Goal: Information Seeking & Learning: Learn about a topic

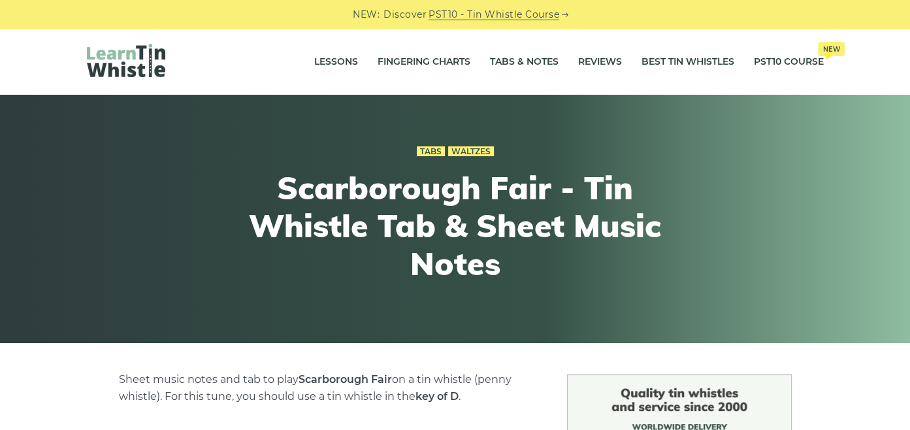
click at [144, 55] on img at bounding box center [126, 60] width 78 height 33
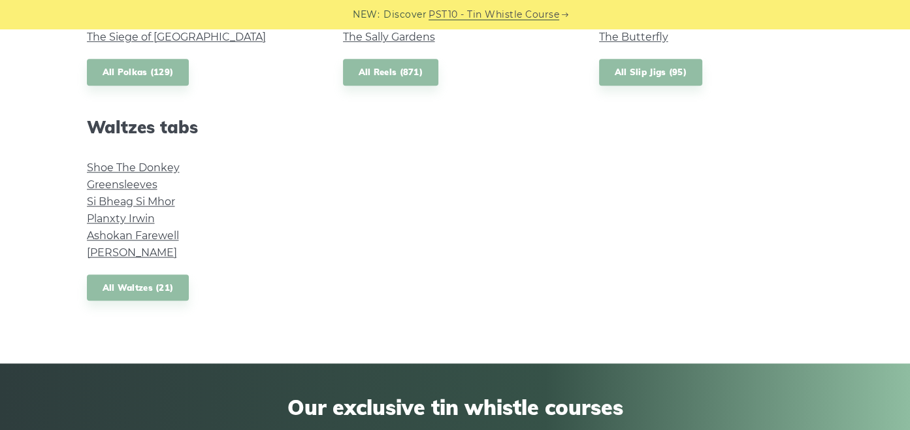
scroll to position [1094, 0]
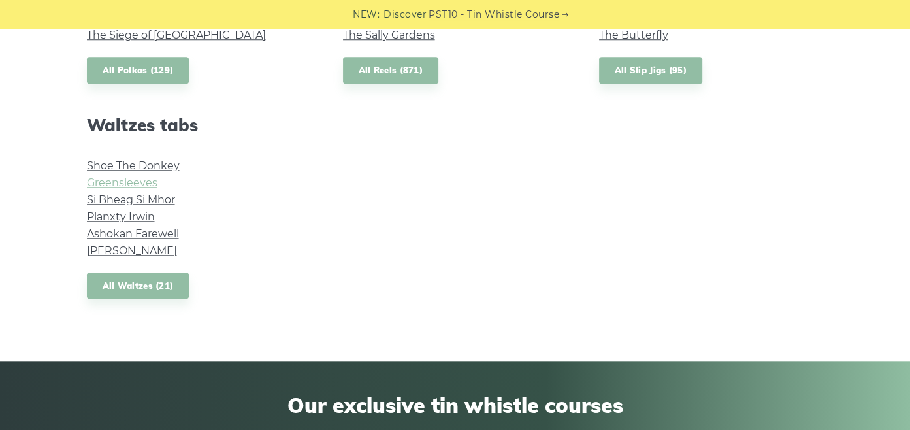
click at [120, 187] on link "Greensleeves" at bounding box center [122, 182] width 71 height 12
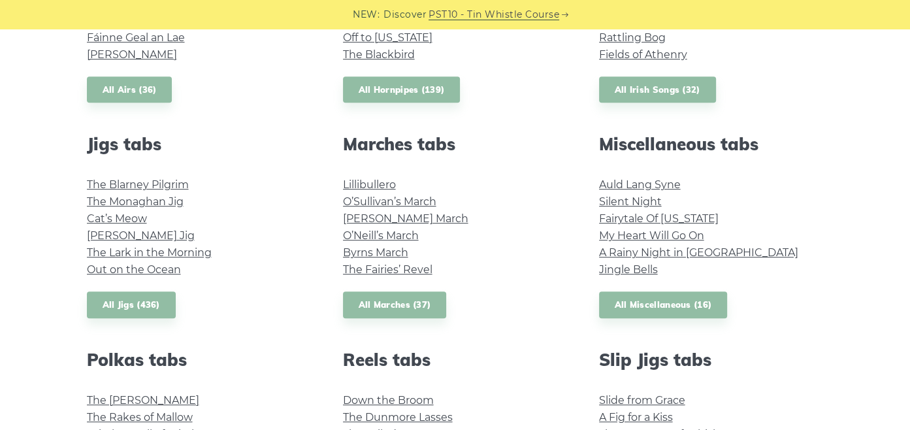
scroll to position [637, 0]
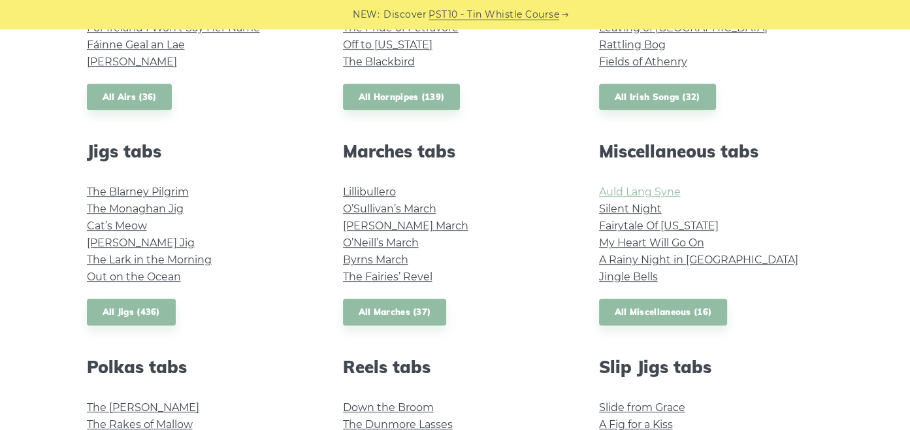
click at [643, 195] on link "Auld Lang Syne" at bounding box center [640, 191] width 82 height 12
click at [680, 236] on li "My Heart Will Go On" at bounding box center [711, 242] width 225 height 17
click at [682, 241] on link "My Heart Will Go On" at bounding box center [651, 242] width 105 height 12
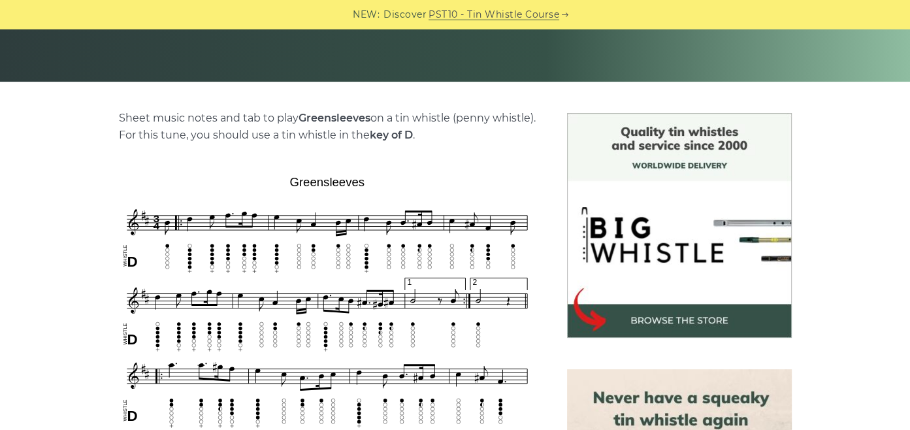
scroll to position [279, 0]
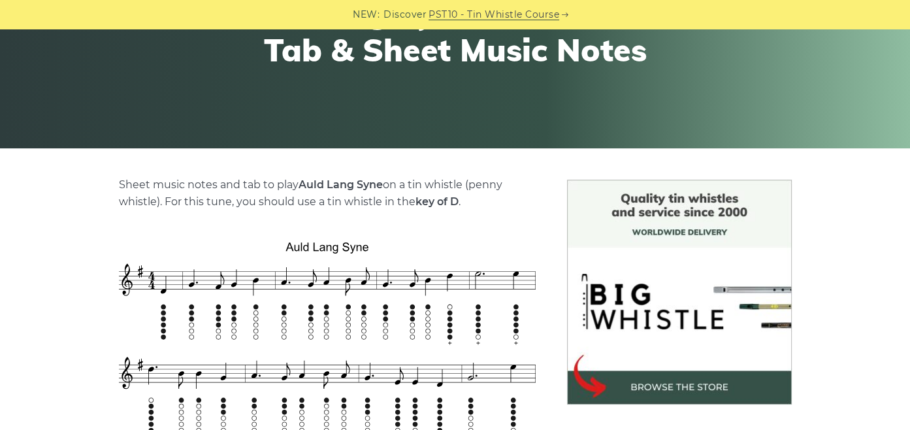
scroll to position [206, 0]
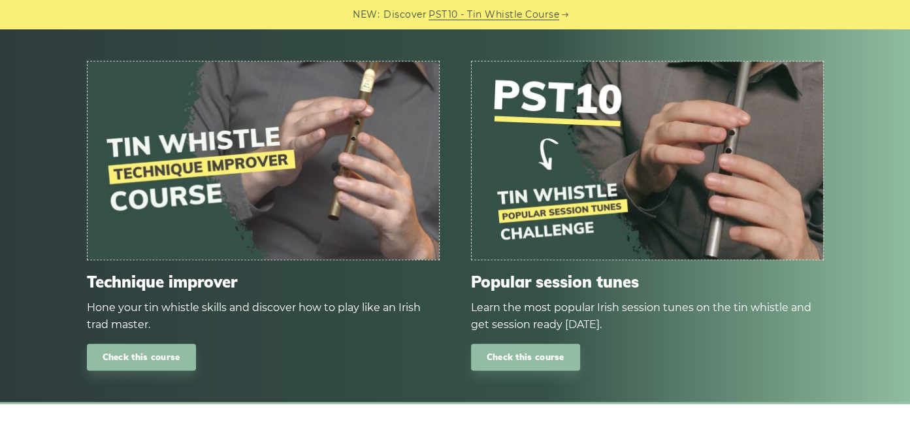
scroll to position [1288, 0]
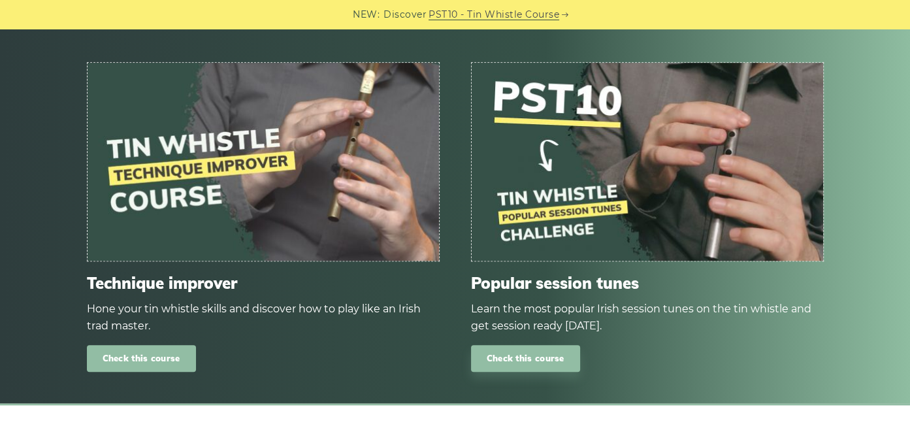
click at [165, 345] on link "Check this course" at bounding box center [141, 358] width 109 height 27
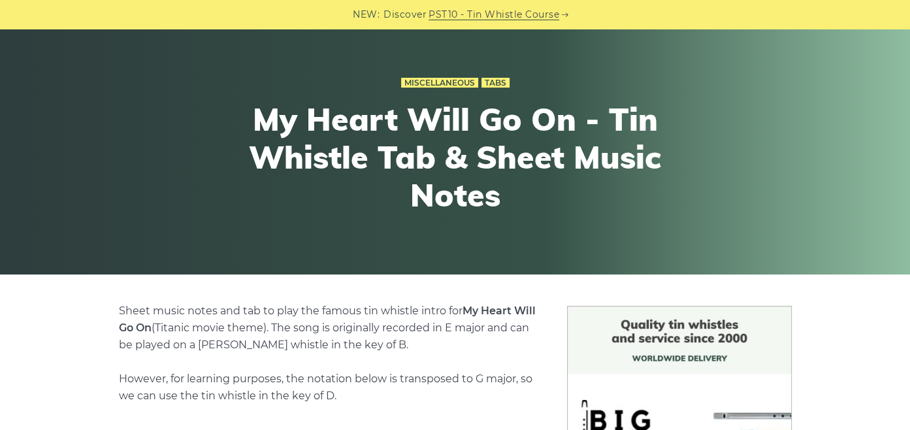
scroll to position [0, 0]
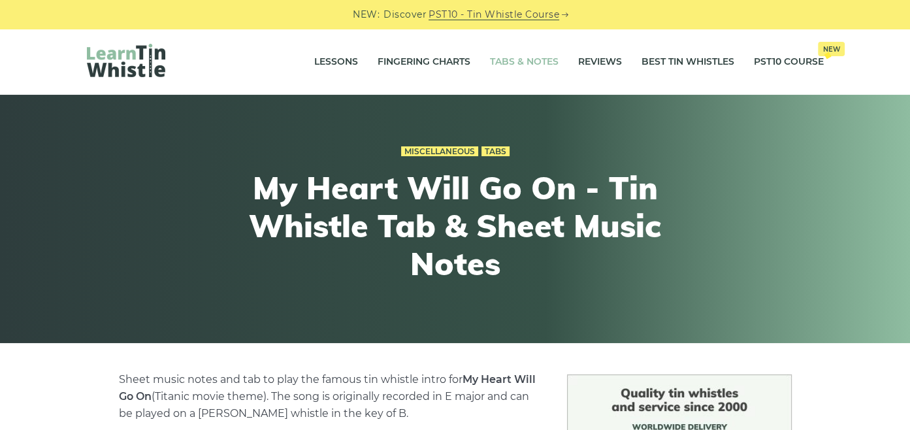
click at [507, 57] on link "Tabs & Notes" at bounding box center [524, 62] width 69 height 33
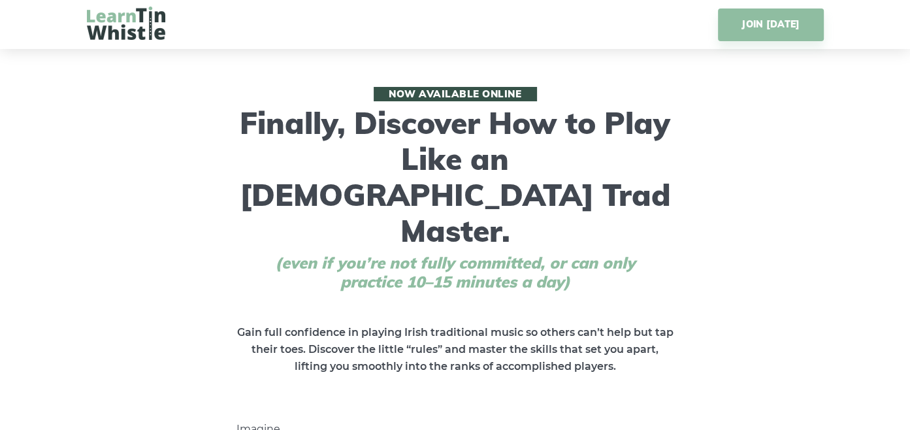
click at [146, 24] on img at bounding box center [126, 23] width 78 height 33
click at [153, 27] on img at bounding box center [126, 23] width 78 height 33
click at [121, 22] on img at bounding box center [126, 23] width 78 height 33
click at [123, 15] on img at bounding box center [126, 23] width 78 height 33
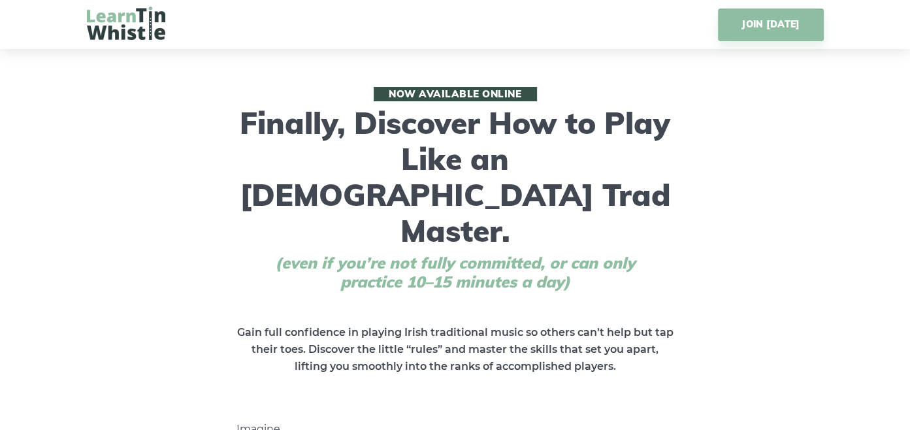
click at [123, 15] on img at bounding box center [126, 23] width 78 height 33
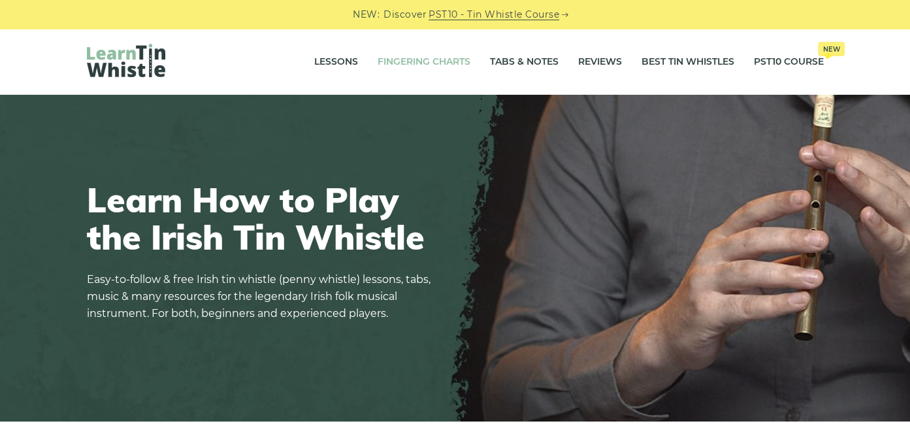
click at [432, 52] on link "Fingering Charts" at bounding box center [424, 62] width 93 height 33
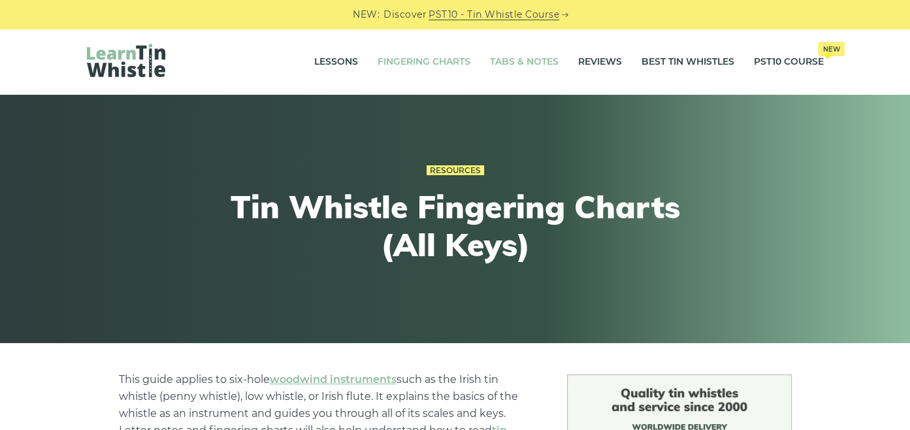
click at [538, 51] on link "Tabs & Notes" at bounding box center [524, 62] width 69 height 33
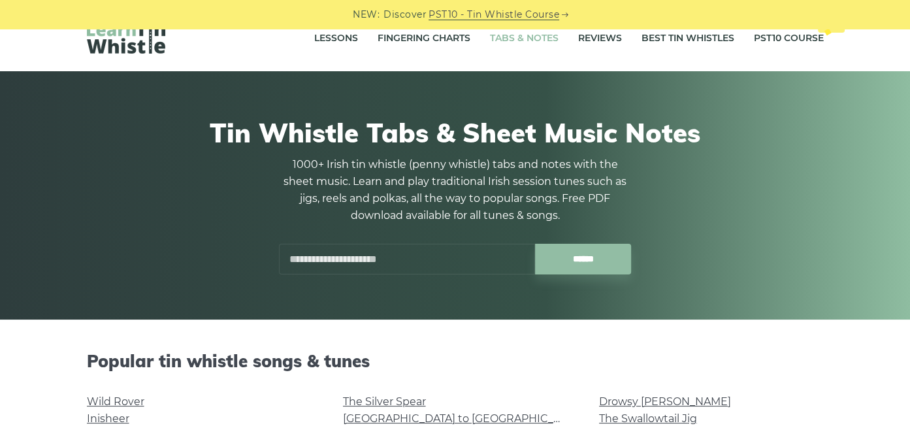
scroll to position [23, 0]
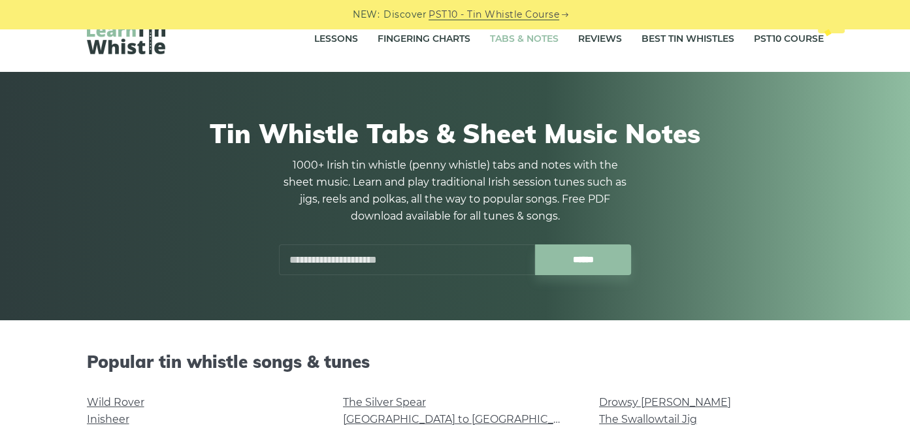
click at [434, 273] on input "text" at bounding box center [407, 259] width 256 height 31
click at [464, 260] on input "text" at bounding box center [407, 259] width 256 height 31
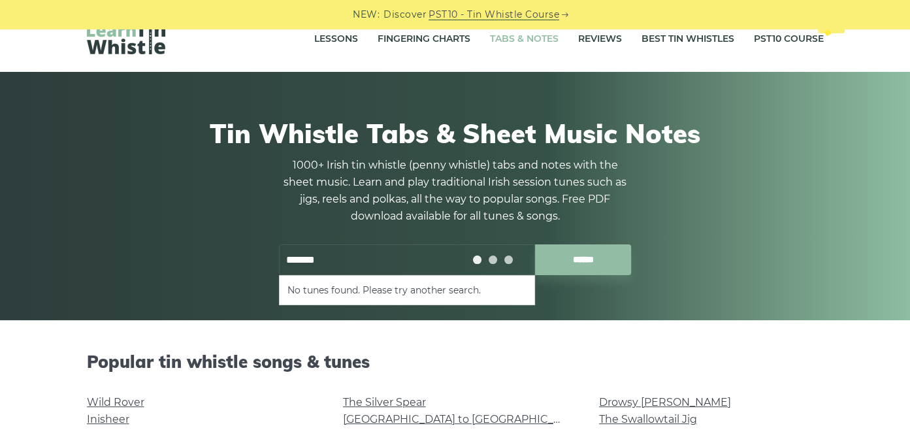
type input "*******"
click at [535, 244] on input "******" at bounding box center [583, 259] width 96 height 31
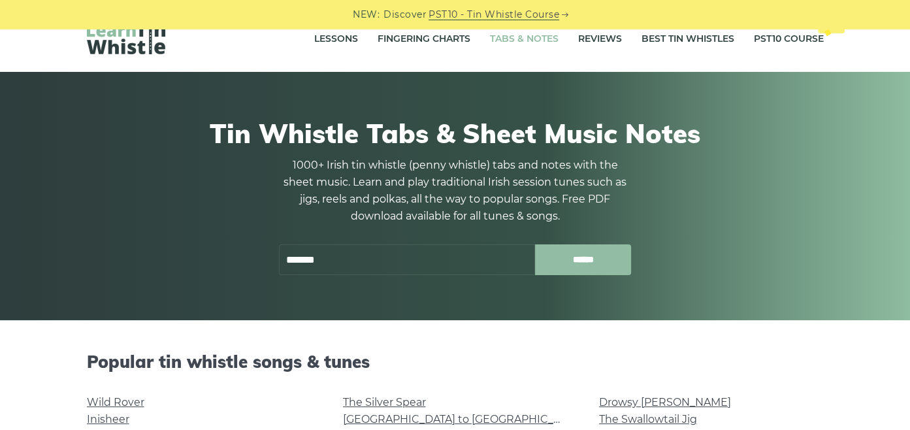
click at [583, 246] on input "******" at bounding box center [583, 259] width 96 height 31
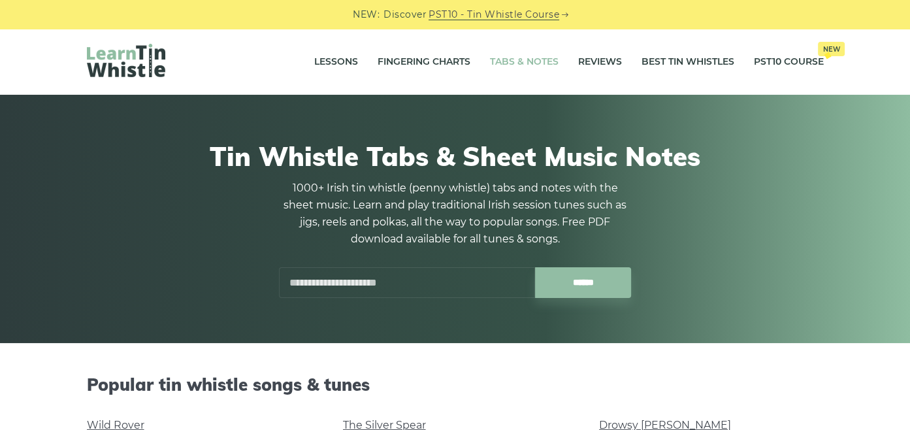
click at [465, 289] on input "text" at bounding box center [407, 282] width 256 height 31
type input "*"
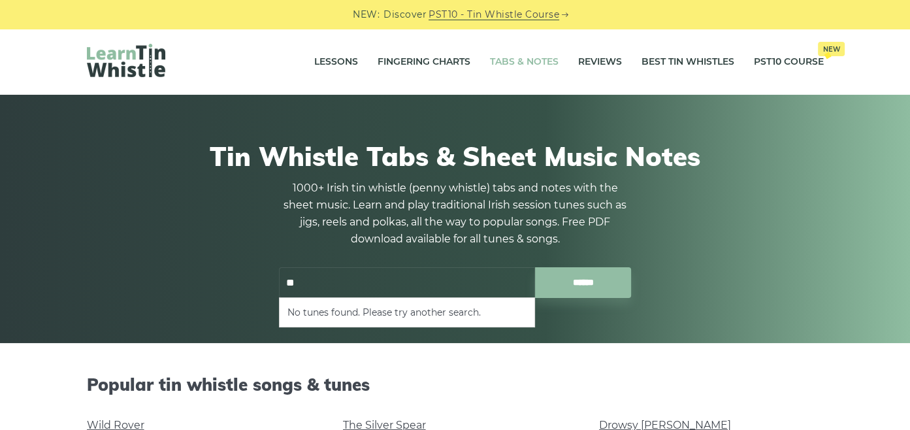
type input "*"
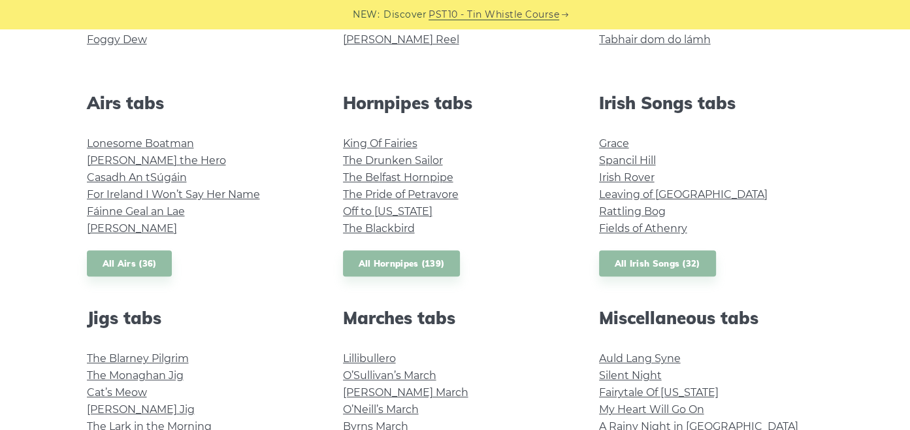
scroll to position [474, 0]
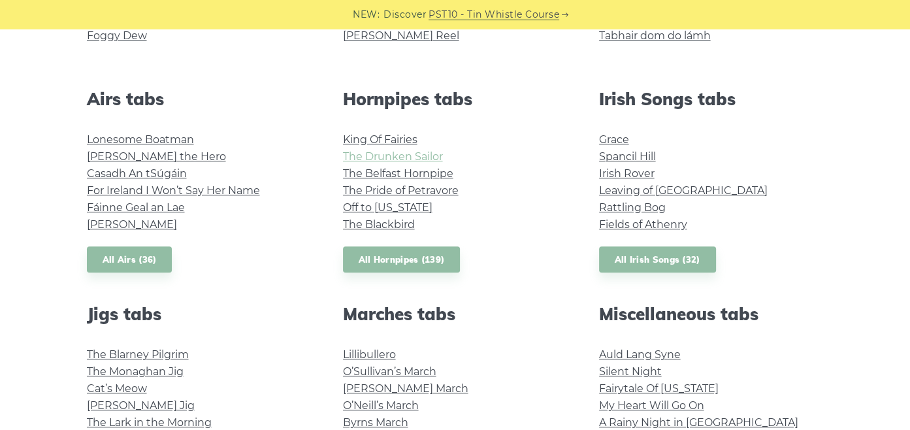
click at [403, 158] on link "The Drunken Sailor" at bounding box center [393, 156] width 100 height 12
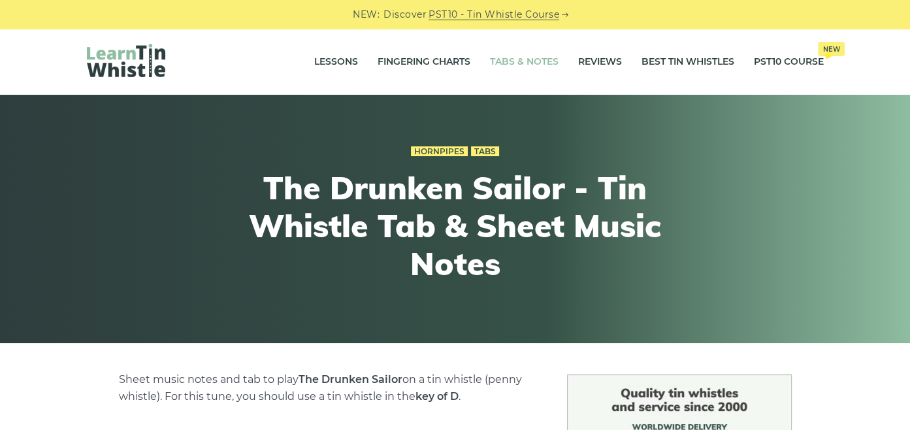
click at [519, 66] on link "Tabs & Notes" at bounding box center [524, 62] width 69 height 33
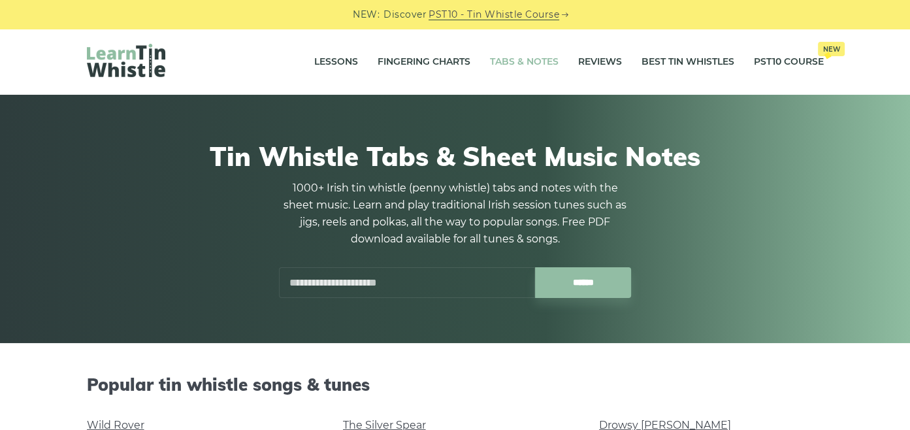
click at [476, 273] on div at bounding box center [483, 272] width 31 height 31
click at [486, 295] on input "text" at bounding box center [407, 282] width 256 height 31
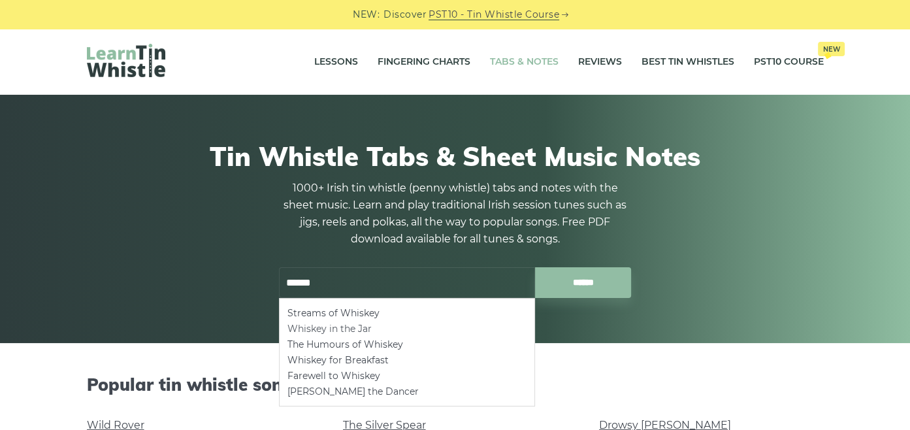
click at [400, 325] on li "Whiskey in the Jar" at bounding box center [406, 329] width 239 height 16
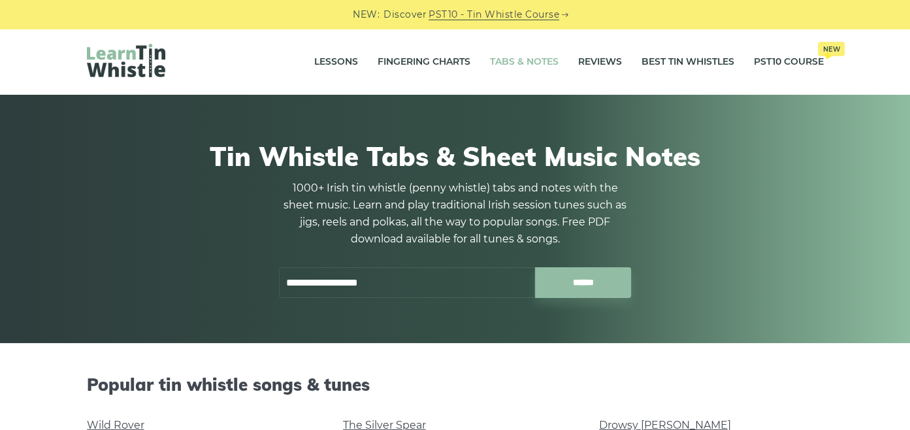
type input "**********"
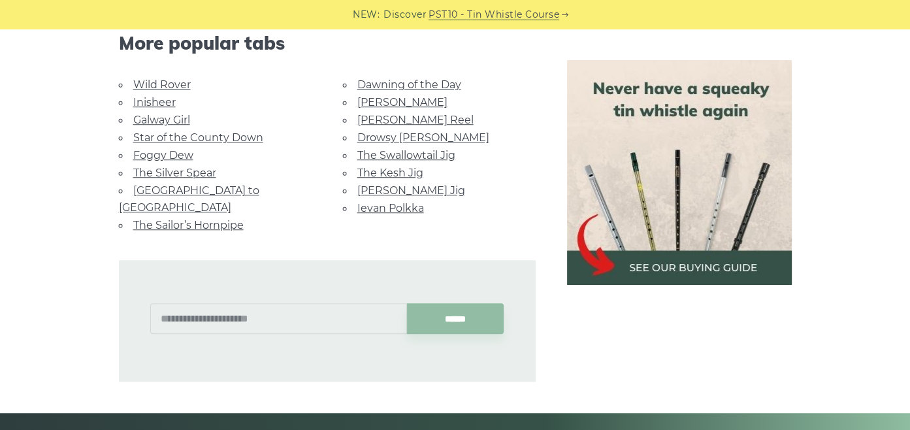
scroll to position [866, 0]
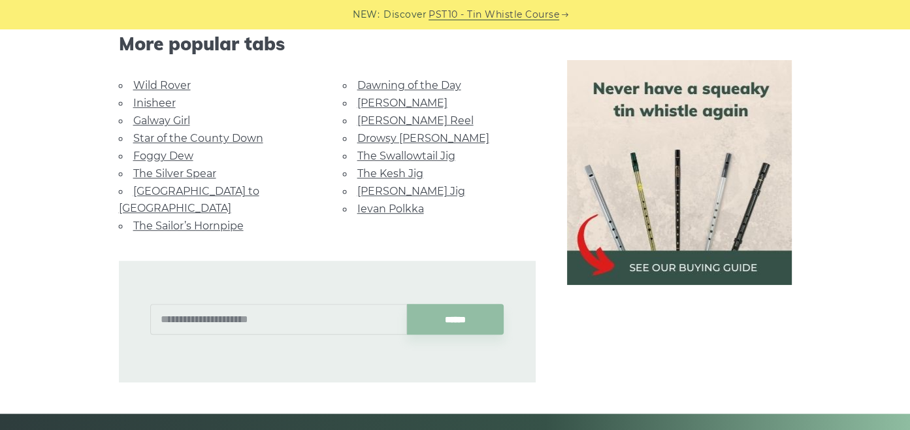
click at [405, 209] on link "Ievan Polkka" at bounding box center [390, 208] width 67 height 12
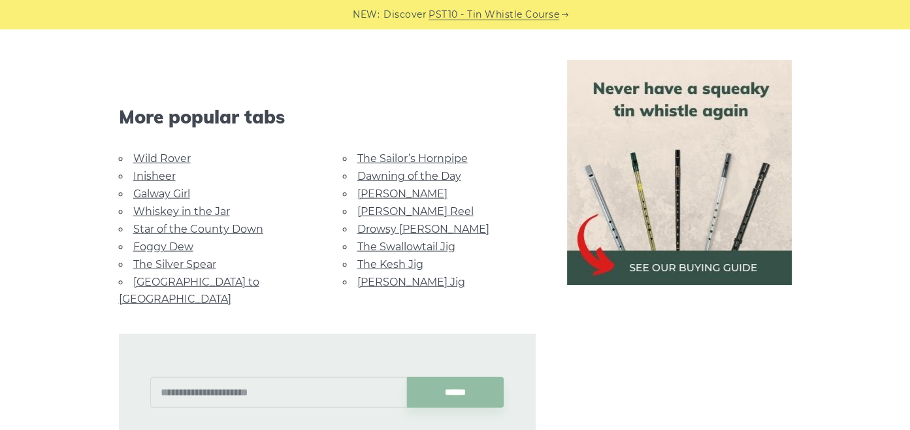
scroll to position [3116, 0]
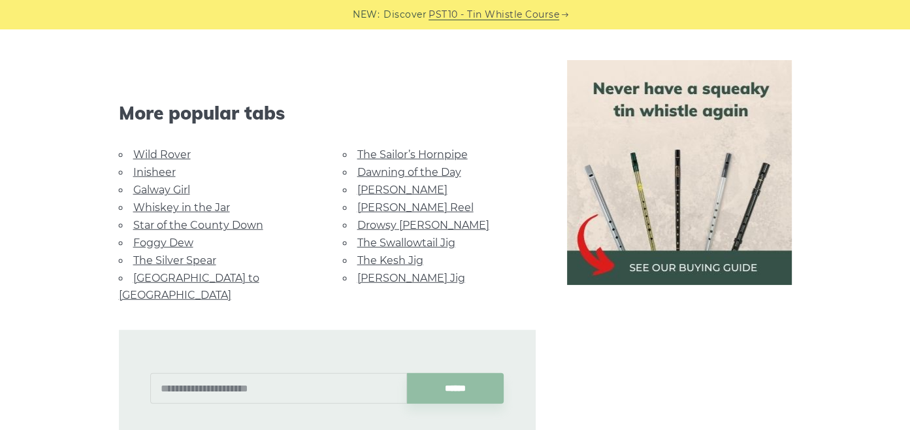
click at [180, 186] on link "Galway Girl" at bounding box center [161, 190] width 57 height 12
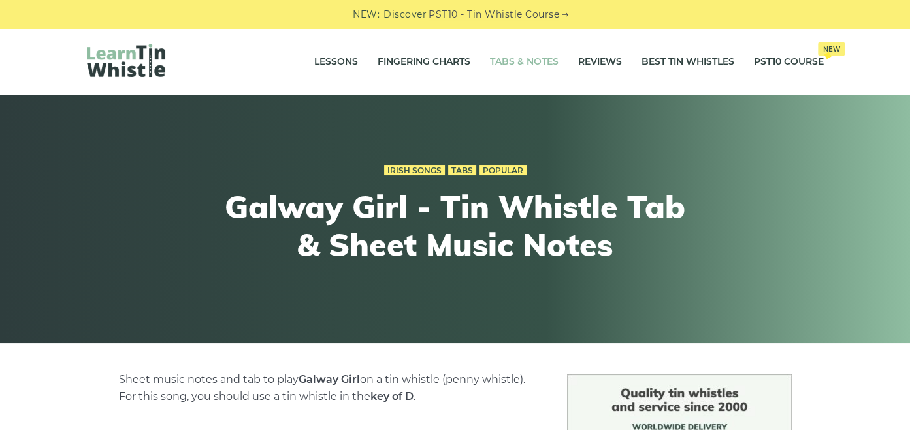
click at [480, 59] on li "Tabs & Notes" at bounding box center [524, 62] width 88 height 33
click at [515, 64] on link "Tabs & Notes" at bounding box center [524, 62] width 69 height 33
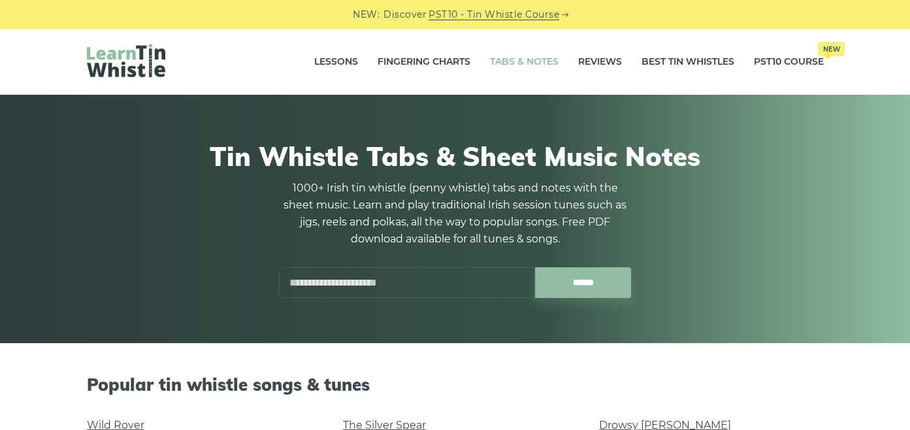
click at [465, 282] on input "text" at bounding box center [407, 282] width 256 height 31
type input "*"
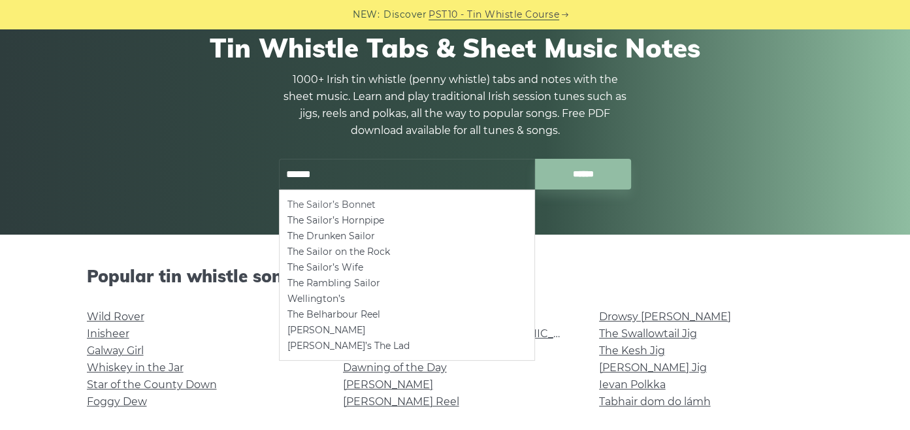
scroll to position [109, 0]
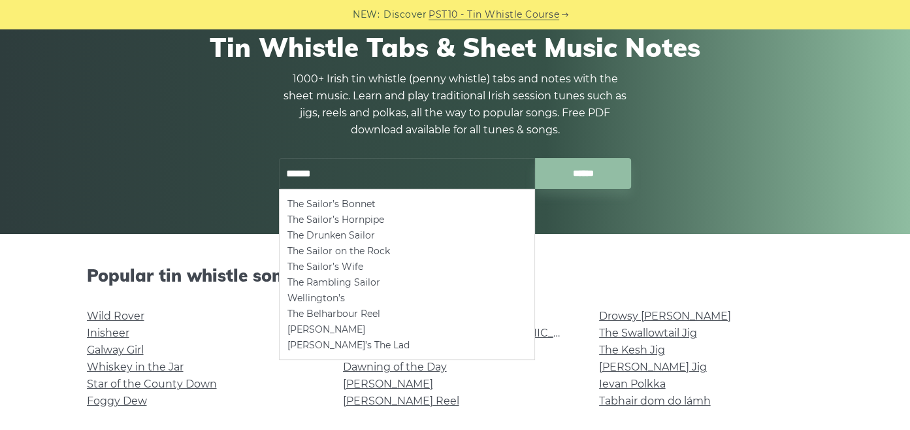
click at [449, 165] on input "******" at bounding box center [407, 173] width 256 height 31
type input "*"
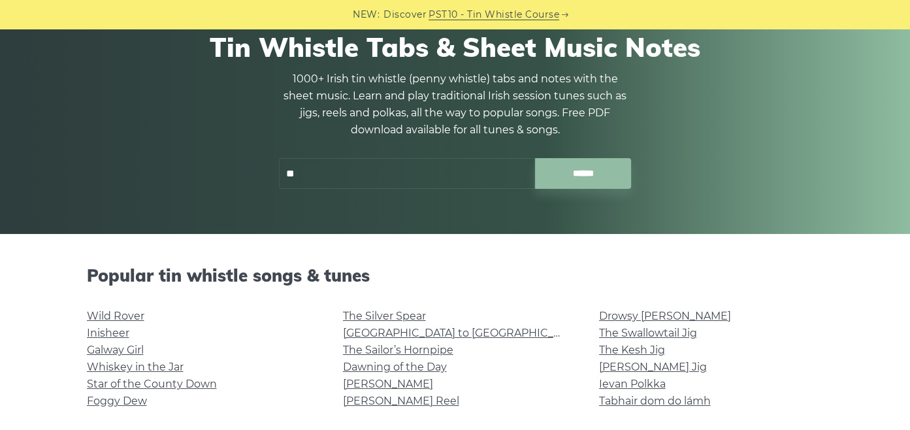
click at [449, 165] on input "**" at bounding box center [407, 173] width 256 height 31
type input "*"
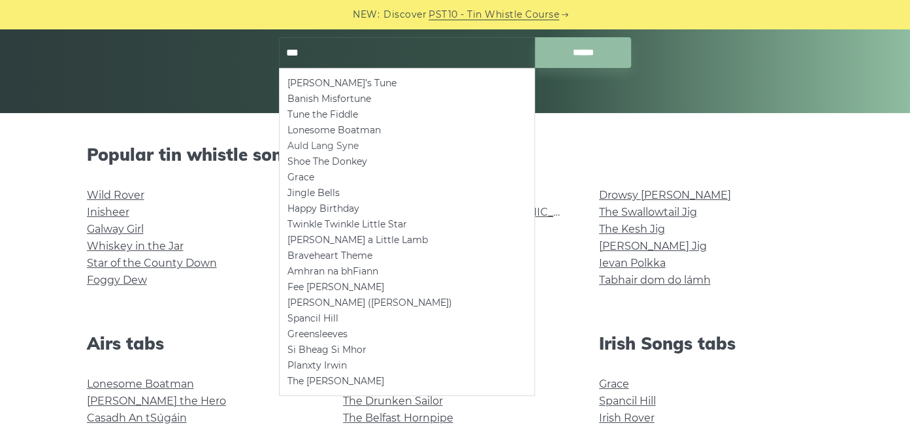
scroll to position [233, 0]
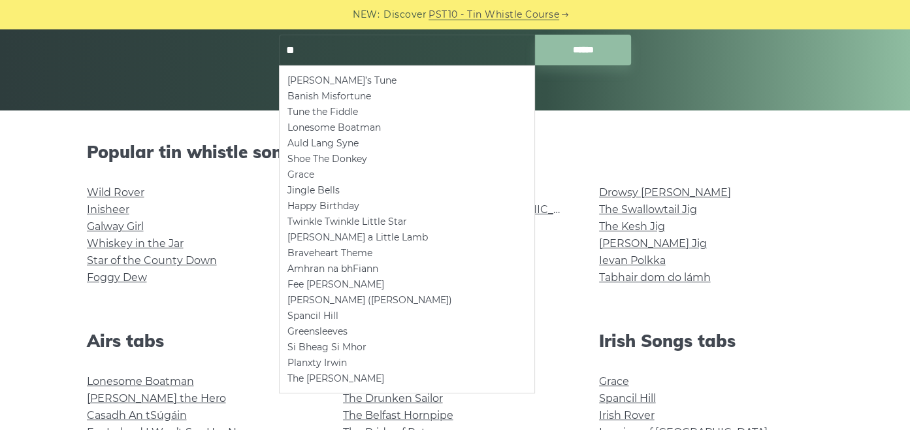
type input "*"
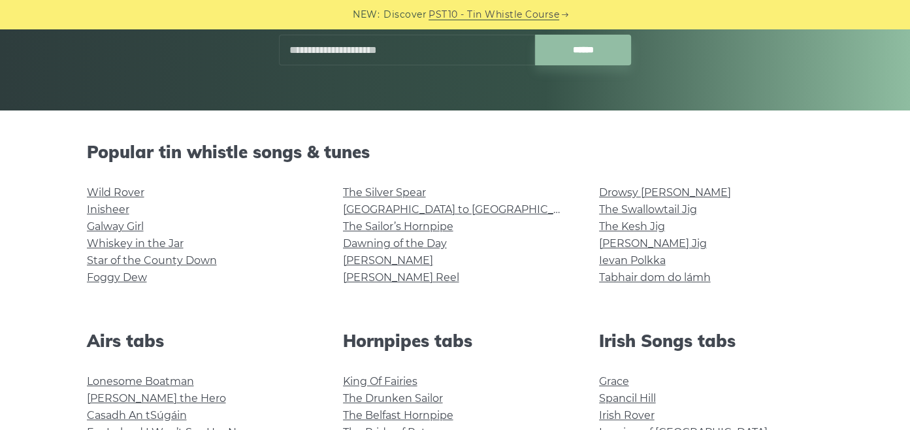
click at [446, 51] on input "text" at bounding box center [407, 50] width 256 height 31
